Goal: Register for event/course

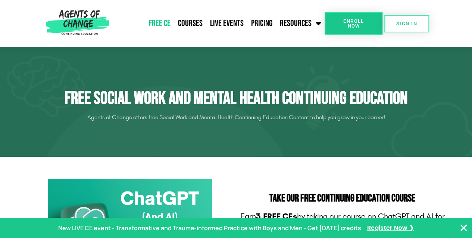
click at [358, 22] on span "Enroll Now" at bounding box center [353, 24] width 34 height 10
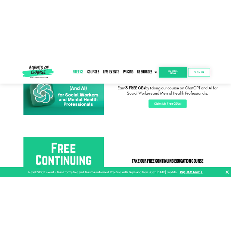
scroll to position [161, 0]
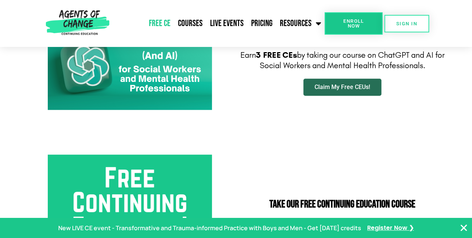
click at [310, 85] on link "Claim My Free CEUs!" at bounding box center [342, 87] width 78 height 17
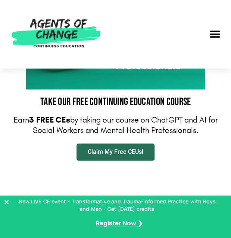
scroll to position [161, 0]
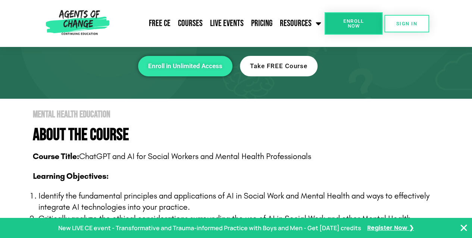
scroll to position [85, 0]
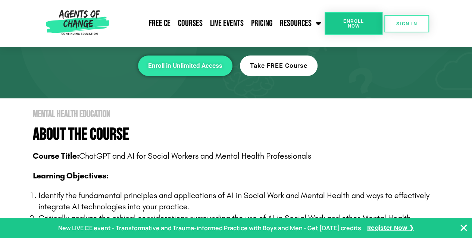
click at [279, 63] on span "Take FREE Course" at bounding box center [278, 66] width 57 height 6
